Goal: Task Accomplishment & Management: Manage account settings

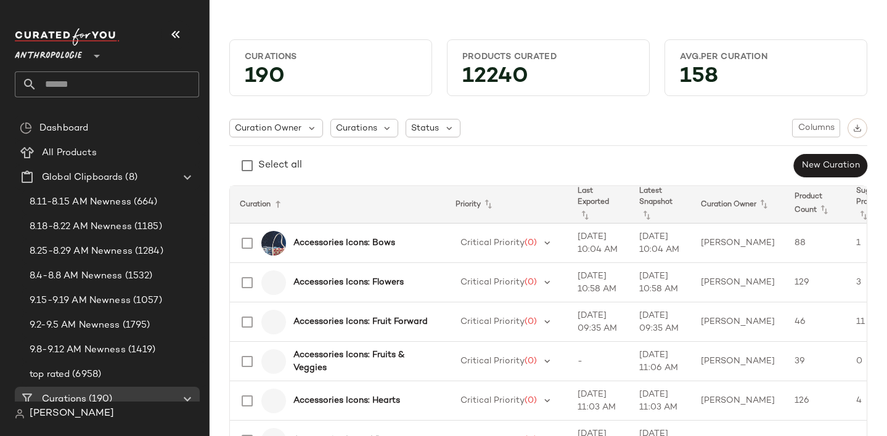
click at [72, 66] on div "Anthropologie **" at bounding box center [107, 62] width 184 height 69
click at [70, 59] on span "Anthropologie" at bounding box center [48, 53] width 67 height 22
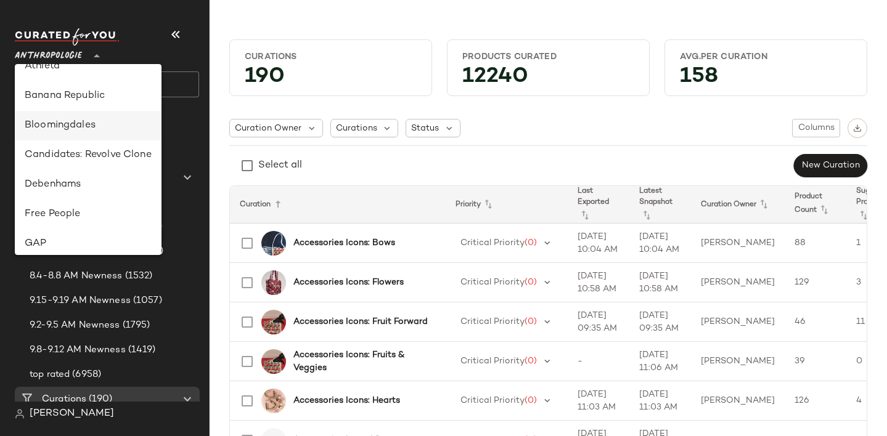
scroll to position [140, 0]
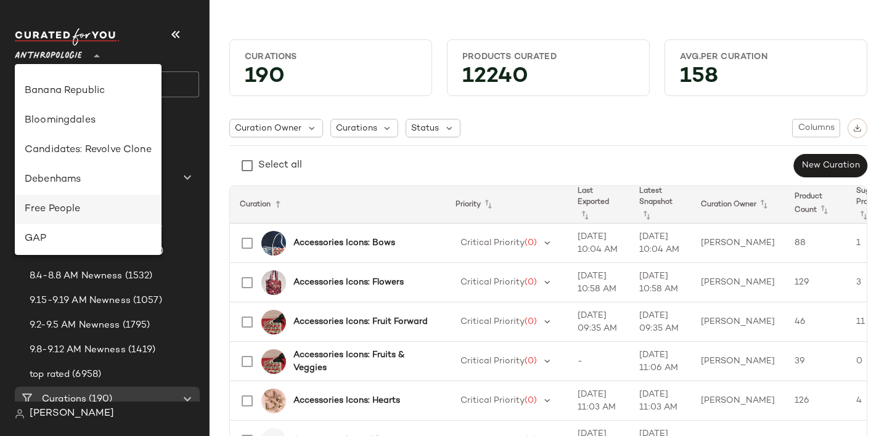
click at [109, 209] on div "Free People" at bounding box center [88, 209] width 127 height 15
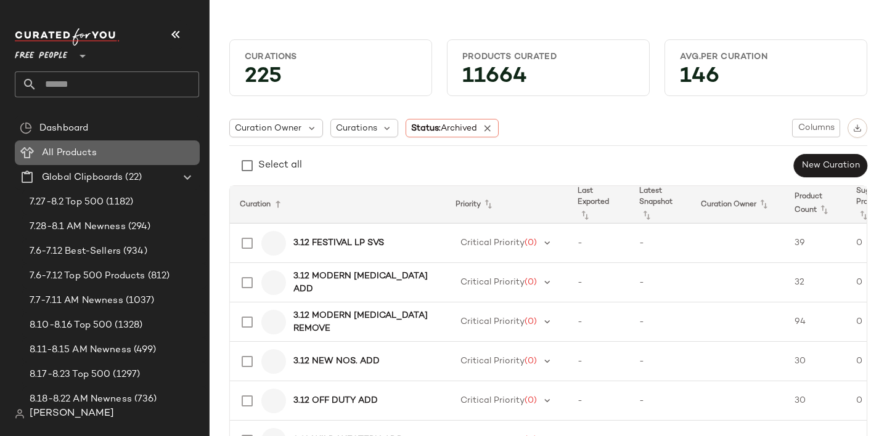
click at [98, 154] on span at bounding box center [98, 153] width 2 height 14
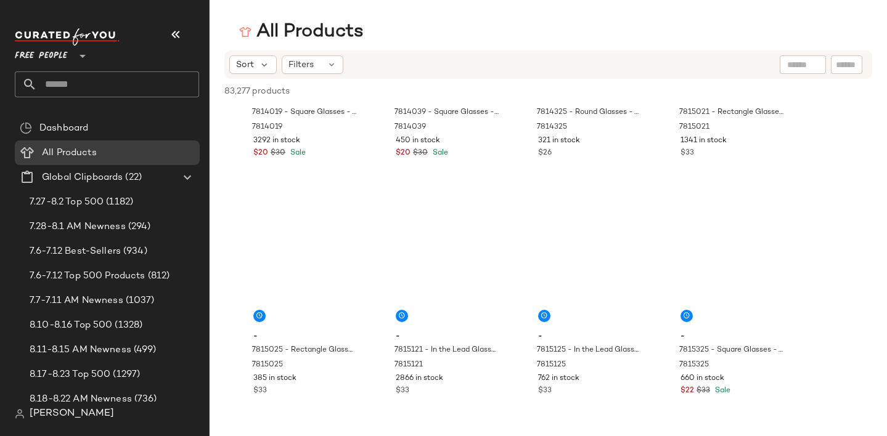
scroll to position [38197, 0]
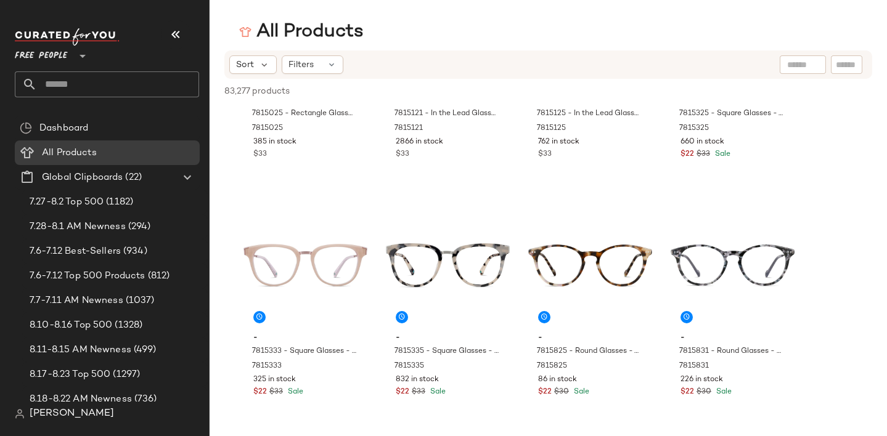
click at [84, 59] on icon at bounding box center [82, 56] width 15 height 15
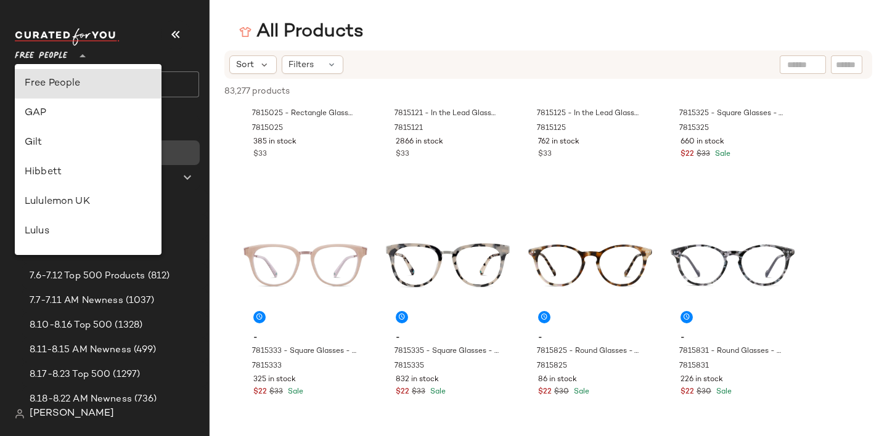
scroll to position [677, 0]
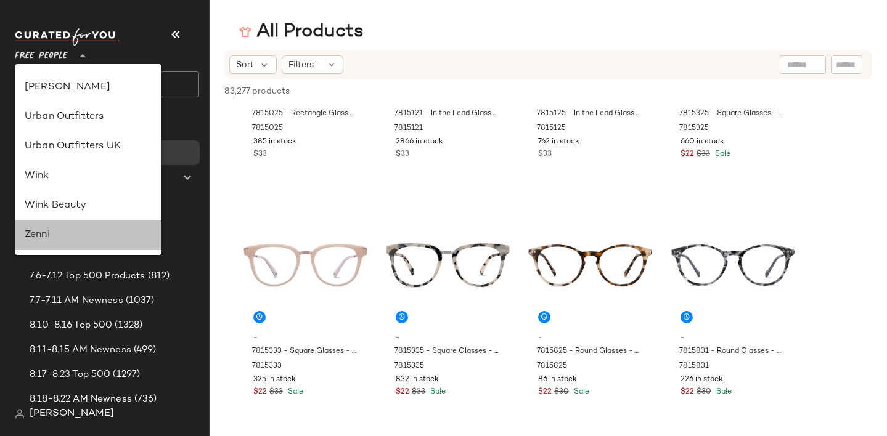
click at [76, 241] on div "Zenni" at bounding box center [88, 235] width 127 height 15
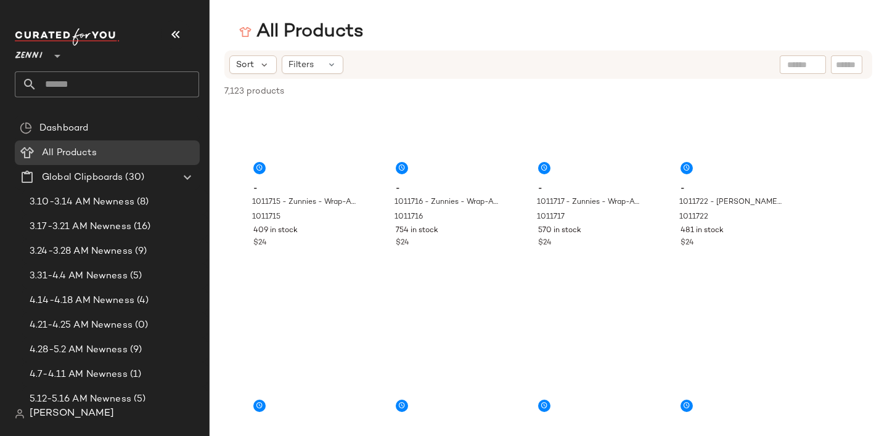
scroll to position [673, 0]
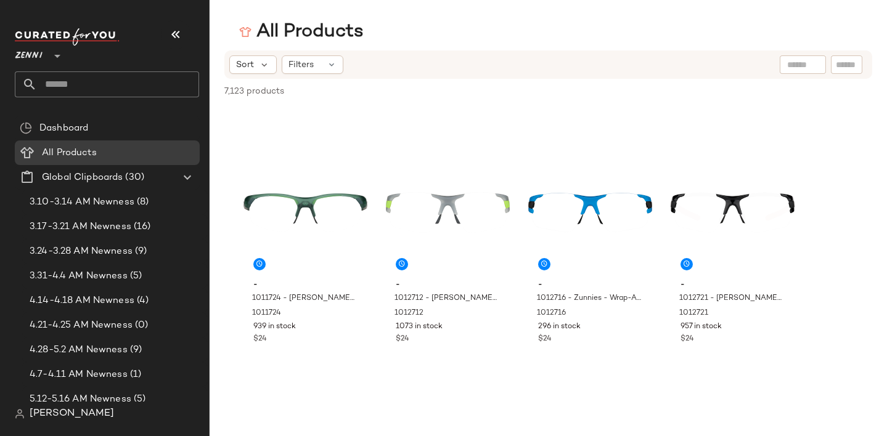
click at [19, 60] on span "Zenni" at bounding box center [29, 53] width 28 height 22
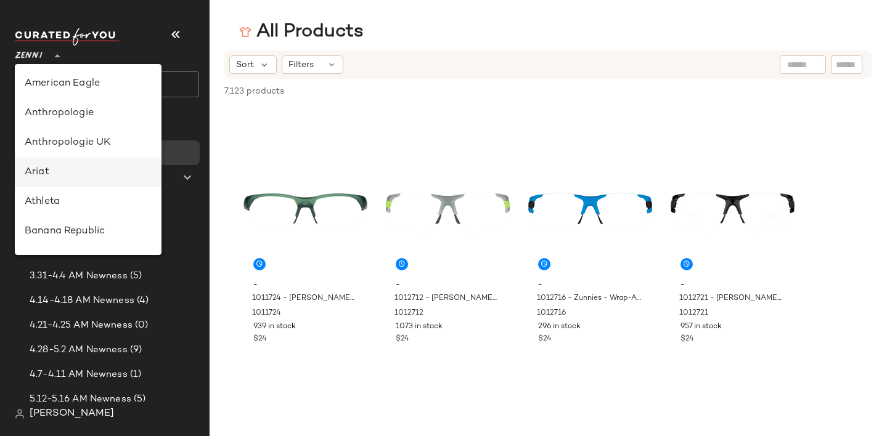
scroll to position [137, 0]
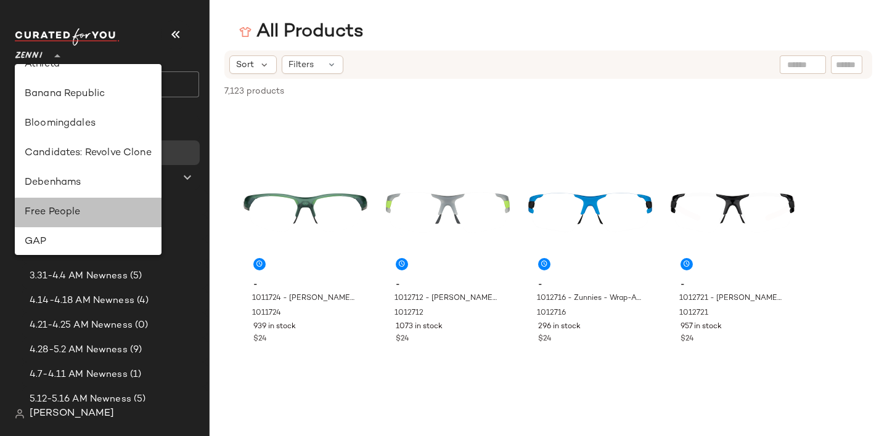
click at [72, 213] on div "Free People" at bounding box center [88, 212] width 127 height 15
type input "**"
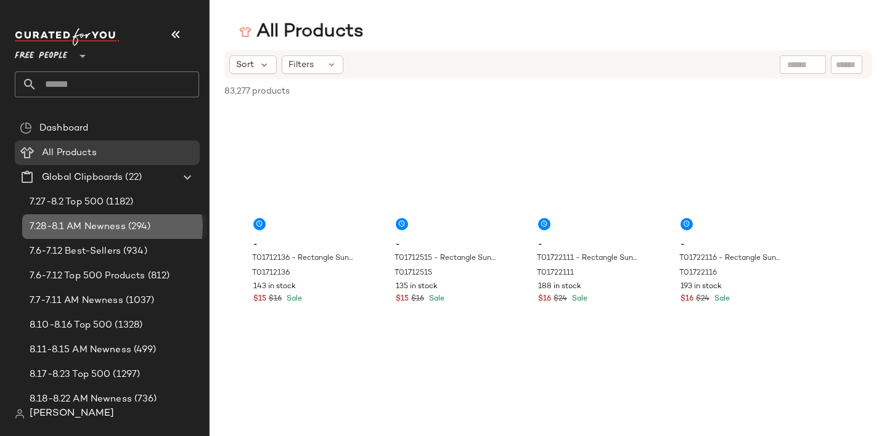
click at [86, 217] on div "7.28-8.1 AM Newness (294)" at bounding box center [114, 226] width 185 height 25
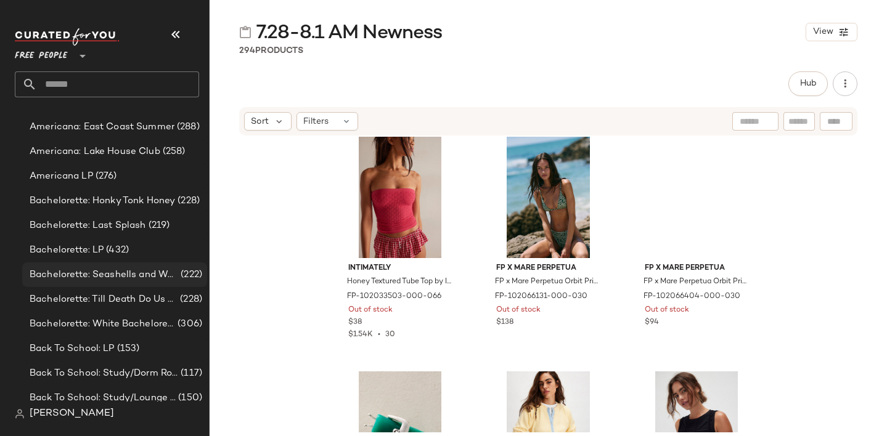
scroll to position [1333, 0]
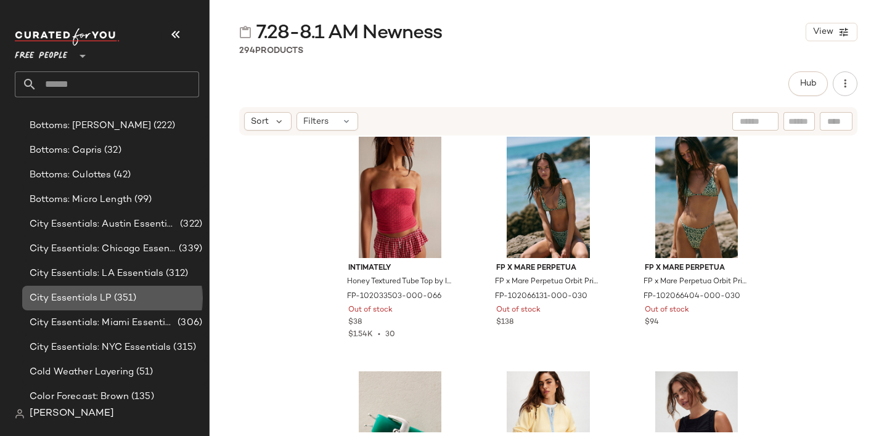
click at [92, 286] on div "City Essentials LP (351)" at bounding box center [114, 298] width 185 height 25
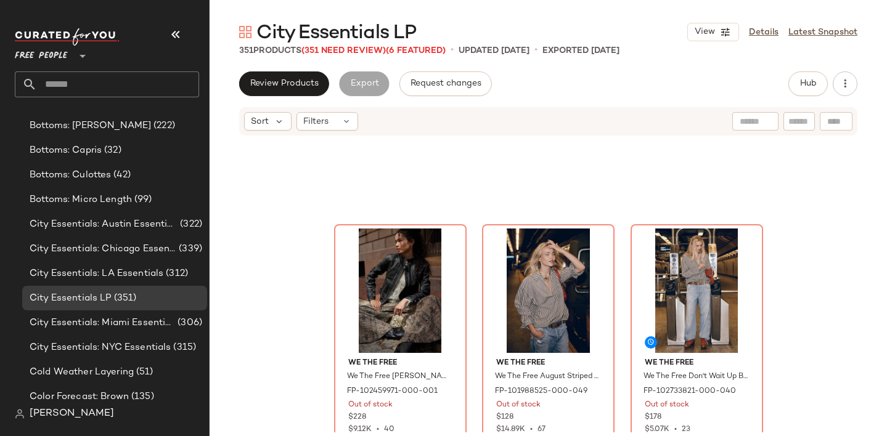
scroll to position [529, 0]
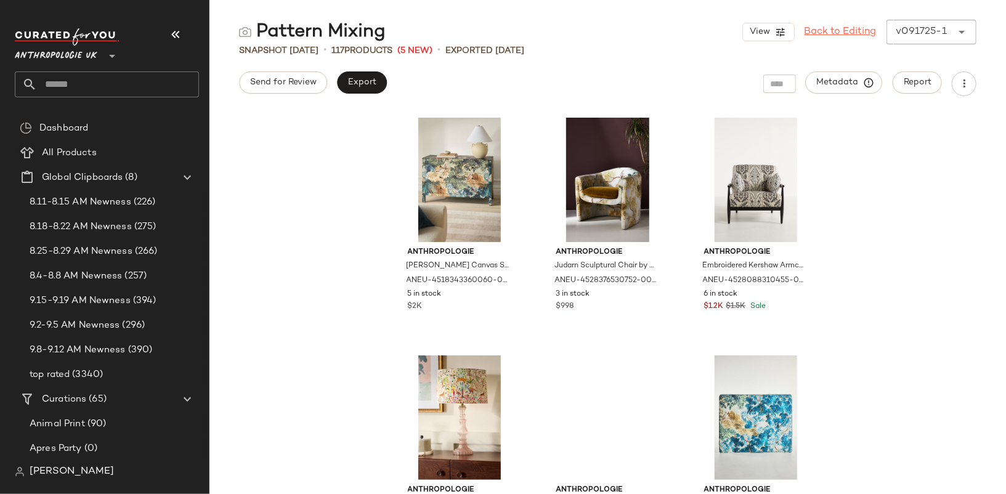
click at [848, 31] on link "Back to Editing" at bounding box center [841, 32] width 72 height 15
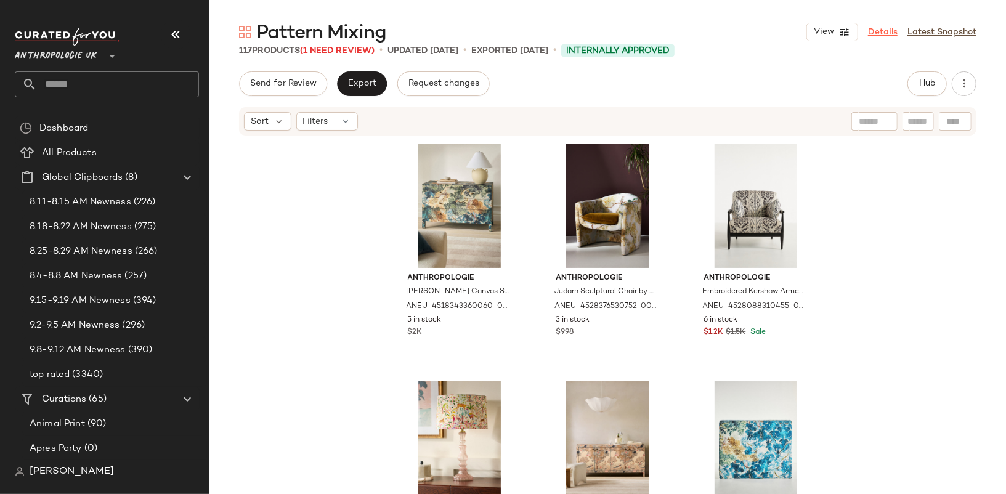
click at [885, 31] on link "Details" at bounding box center [883, 32] width 30 height 13
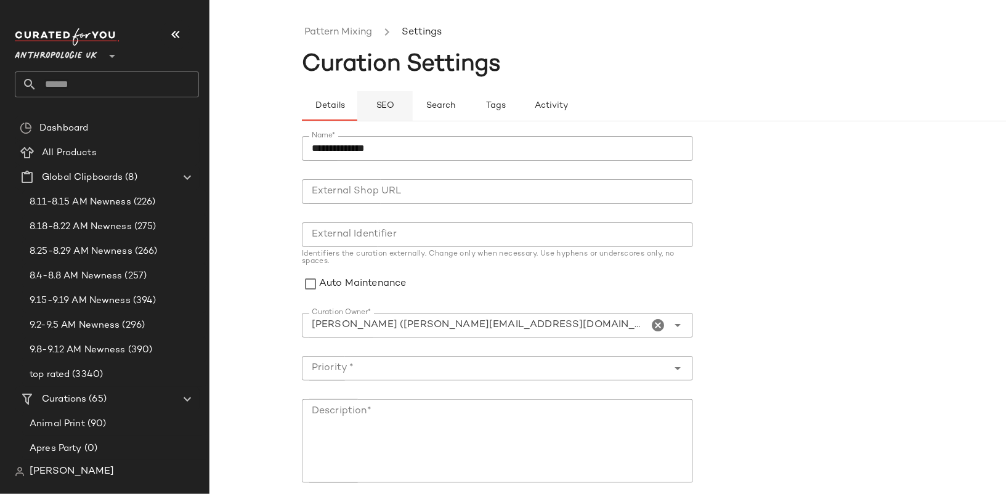
click at [378, 100] on button "SEO" at bounding box center [384, 106] width 55 height 30
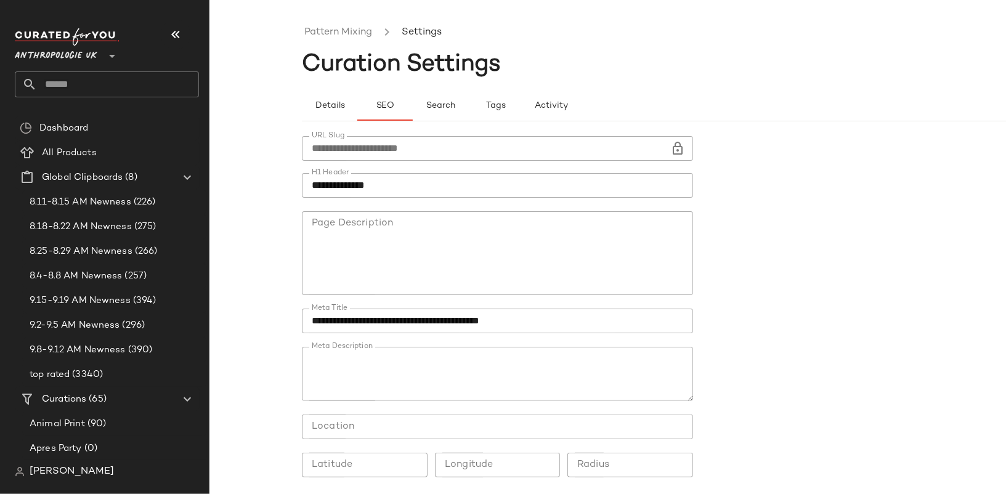
click at [395, 182] on input "**********" at bounding box center [497, 185] width 391 height 25
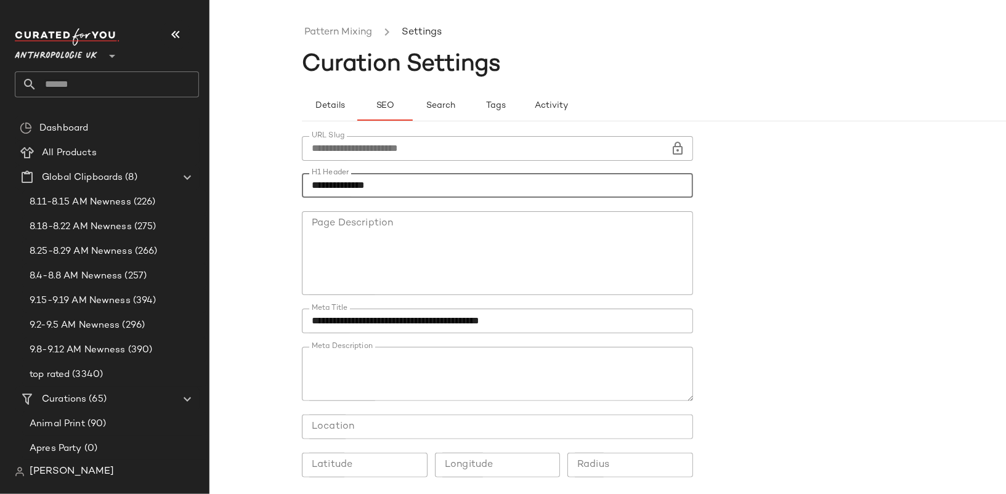
click at [395, 182] on input "**********" at bounding box center [497, 185] width 391 height 25
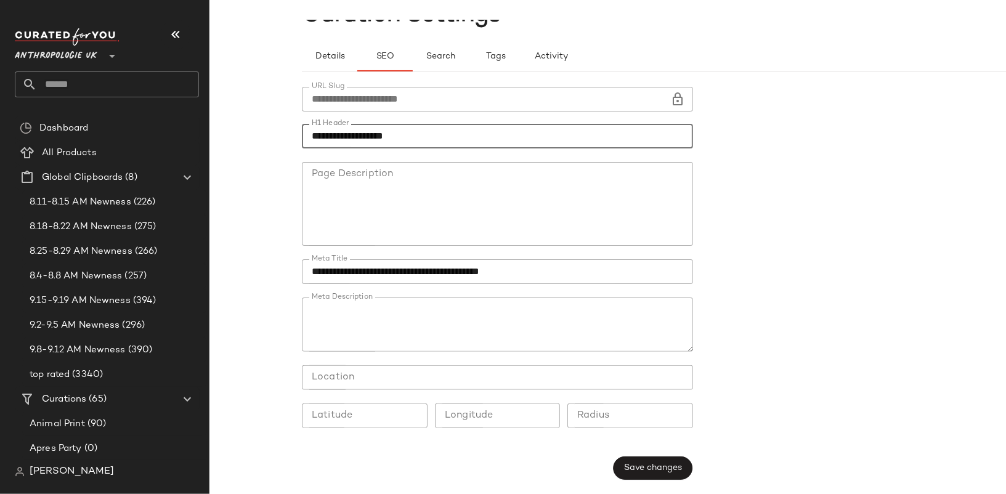
type input "**********"
click at [658, 458] on button "Save changes" at bounding box center [652, 468] width 79 height 23
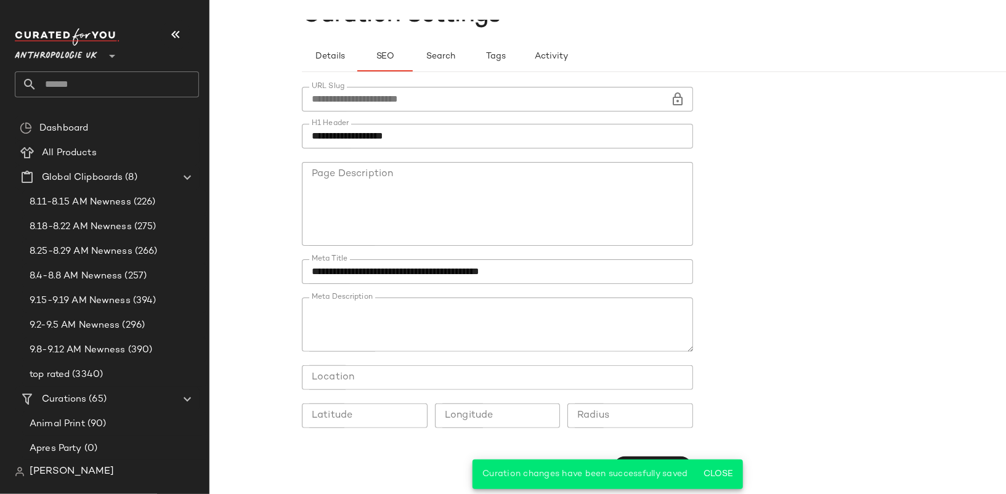
scroll to position [0, 0]
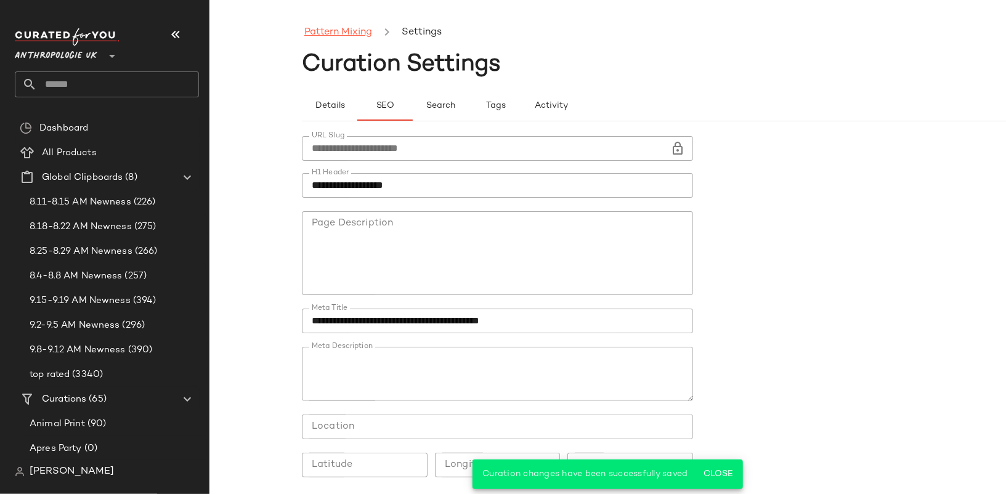
click at [356, 25] on link "Pattern Mixing" at bounding box center [338, 33] width 68 height 16
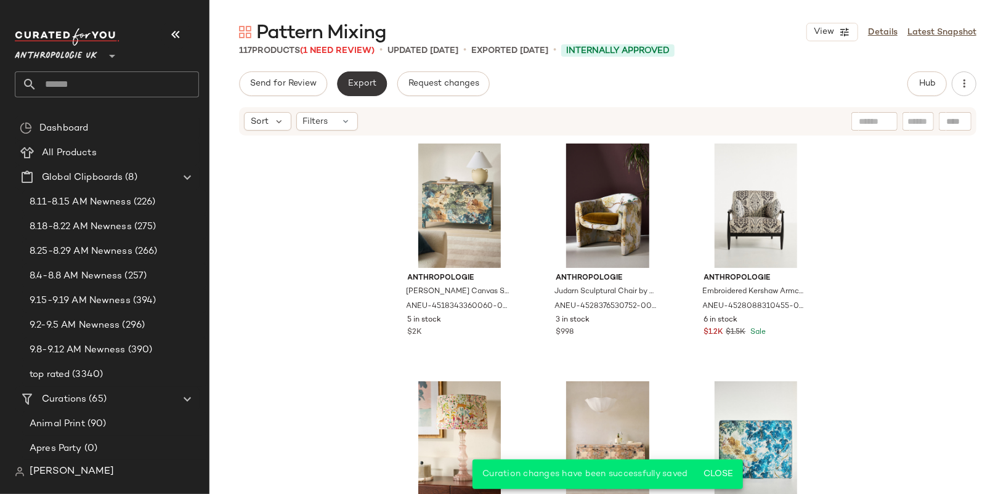
click at [370, 78] on button "Export" at bounding box center [362, 83] width 50 height 25
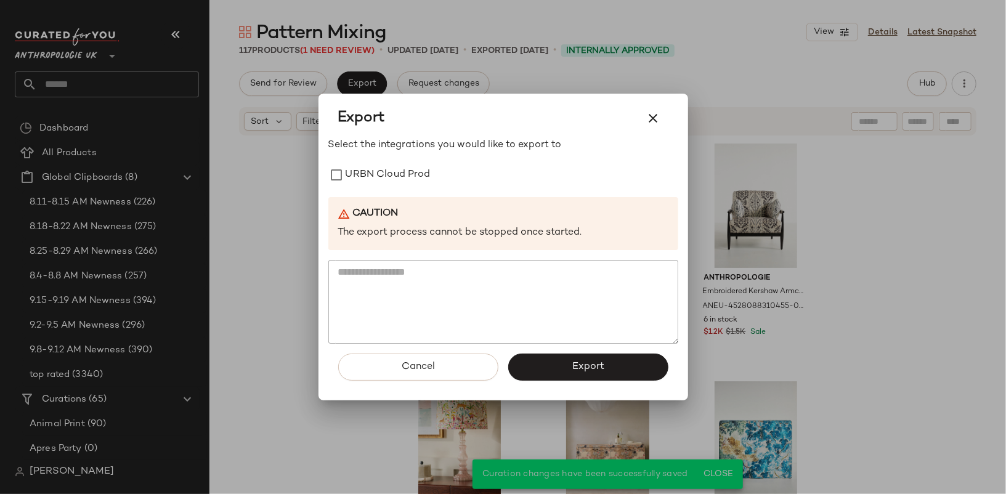
drag, startPoint x: 379, startPoint y: 173, endPoint x: 425, endPoint y: 221, distance: 66.2
click at [379, 173] on label "URBN Cloud Prod" at bounding box center [388, 175] width 85 height 25
click at [590, 361] on span "Export" at bounding box center [588, 367] width 33 height 12
